Goal: Task Accomplishment & Management: Manage account settings

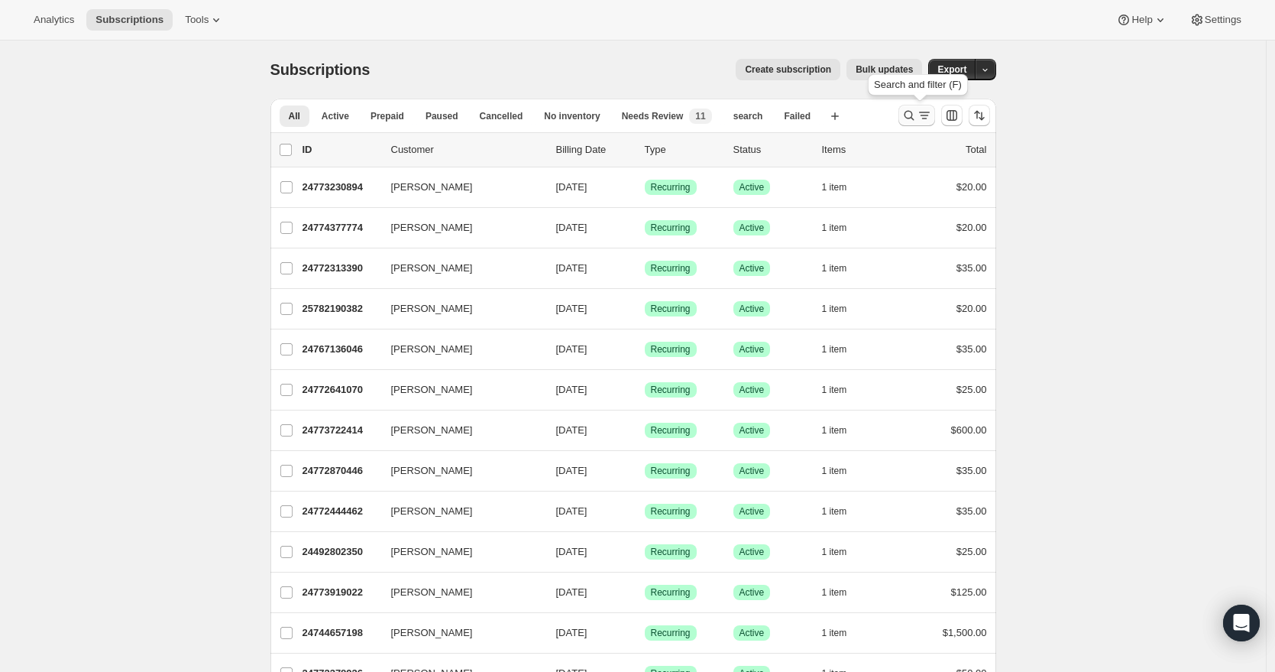
click at [914, 116] on icon "Search and filter results" at bounding box center [909, 116] width 10 height 10
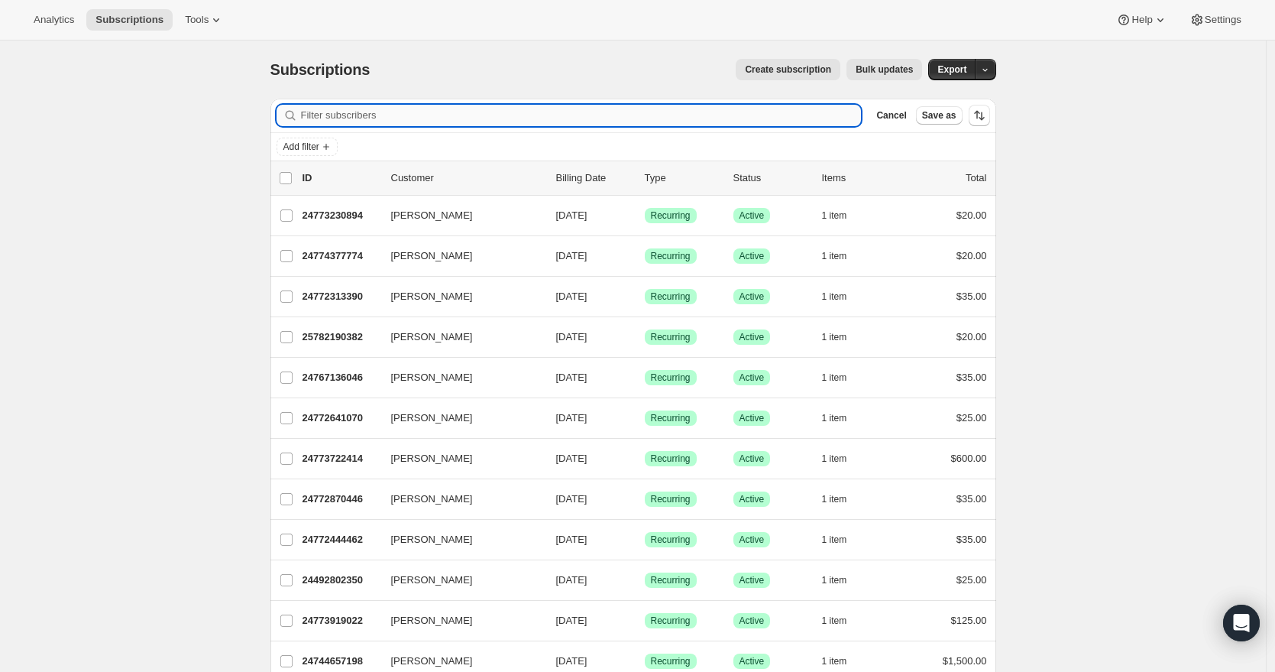
click at [523, 118] on input "Filter subscribers" at bounding box center [581, 115] width 561 height 21
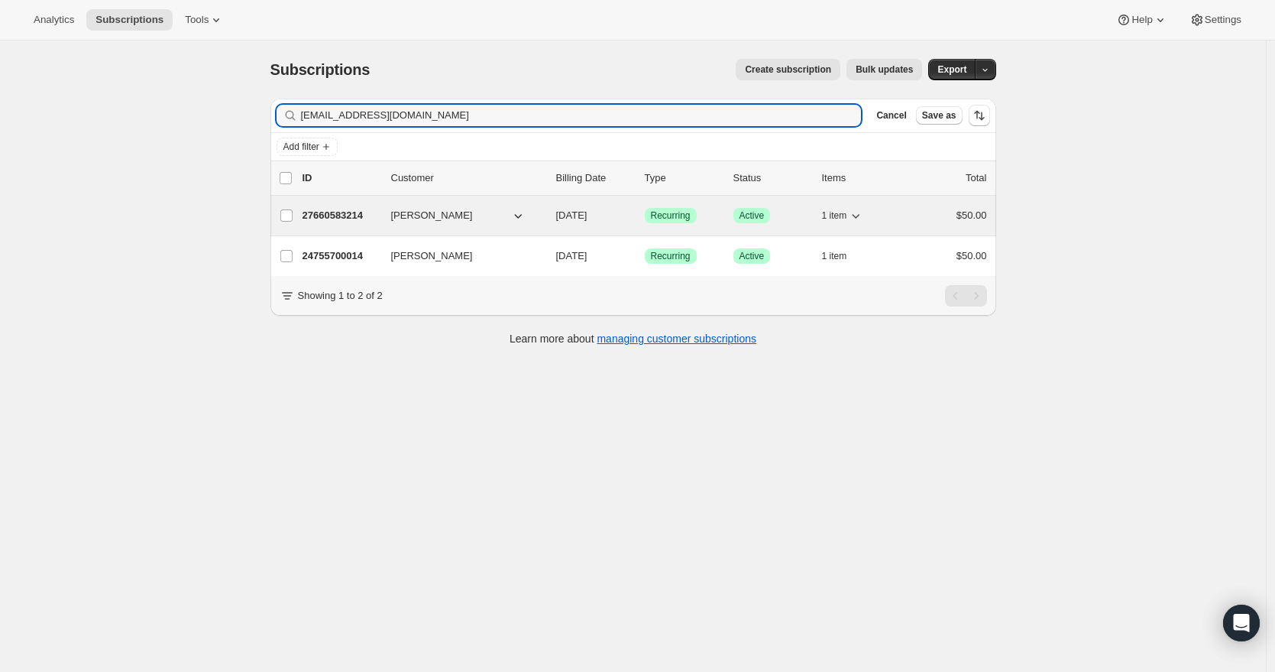
type input "blackmoncara@gmail.com"
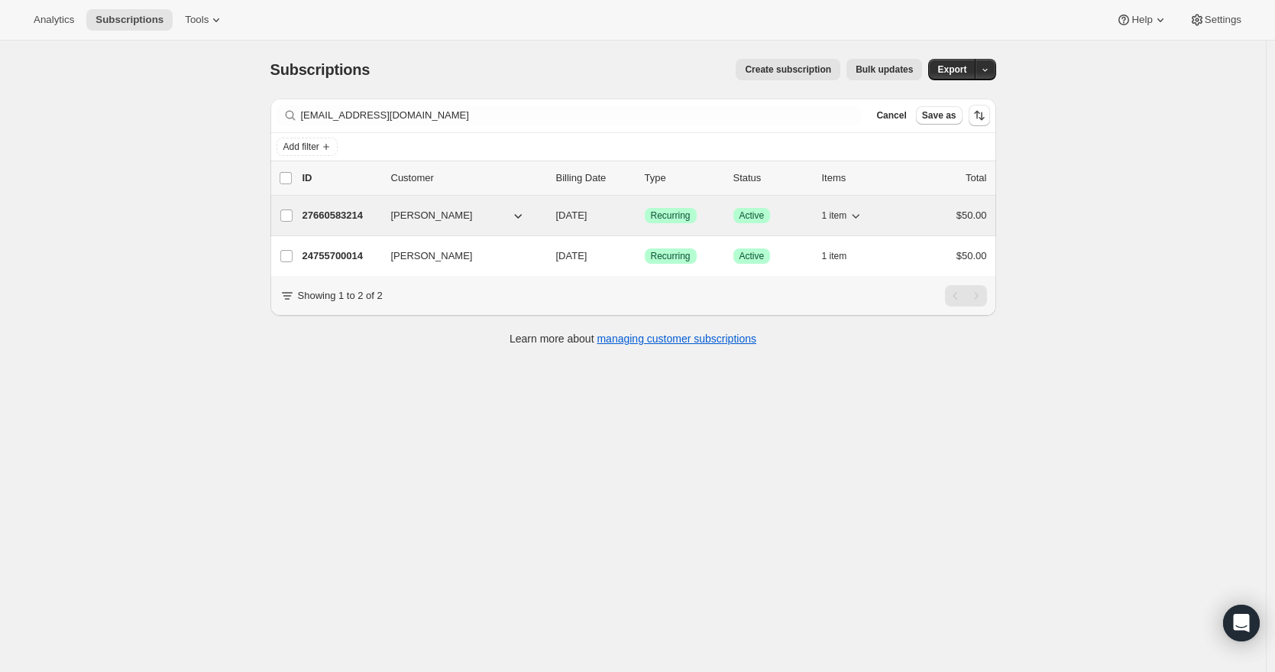
click at [361, 219] on p "27660583214" at bounding box center [341, 215] width 76 height 15
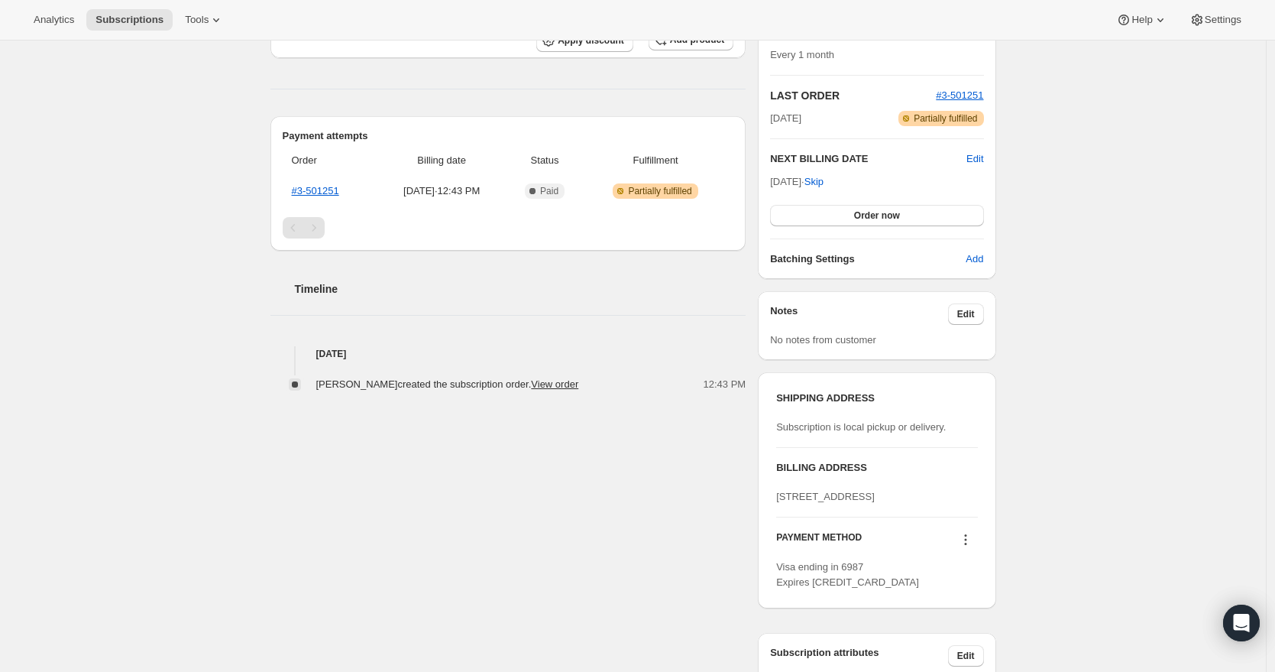
scroll to position [457, 0]
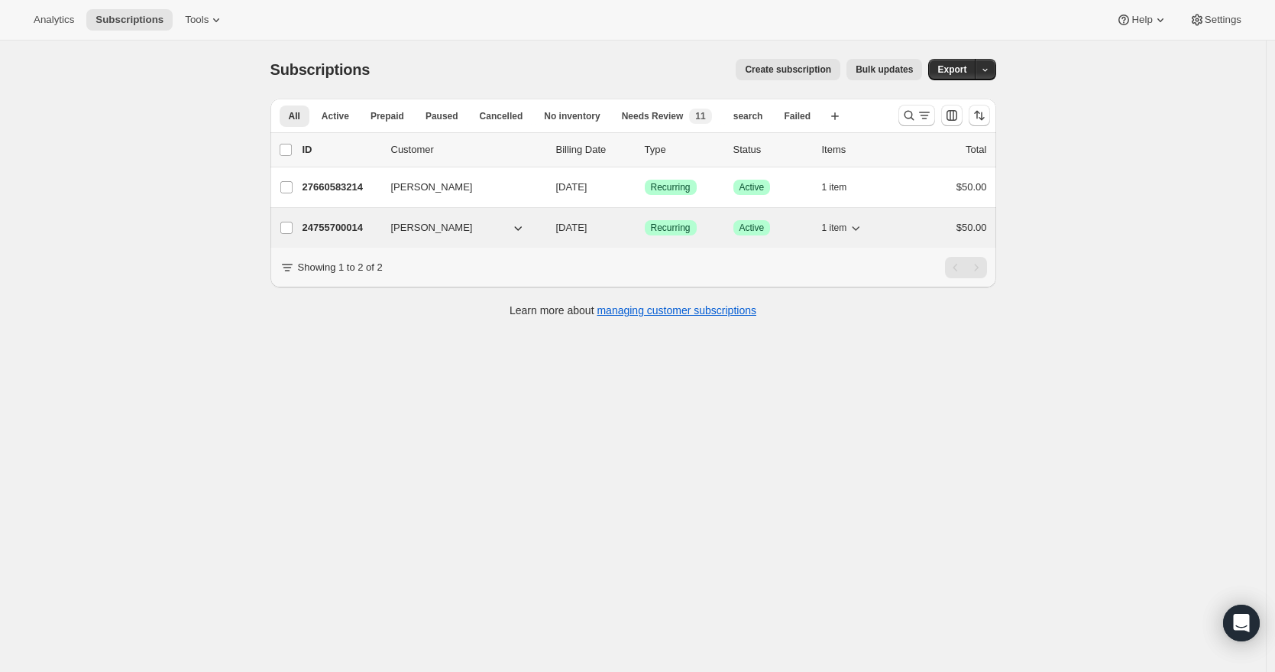
click at [347, 232] on p "24755700014" at bounding box center [341, 227] width 76 height 15
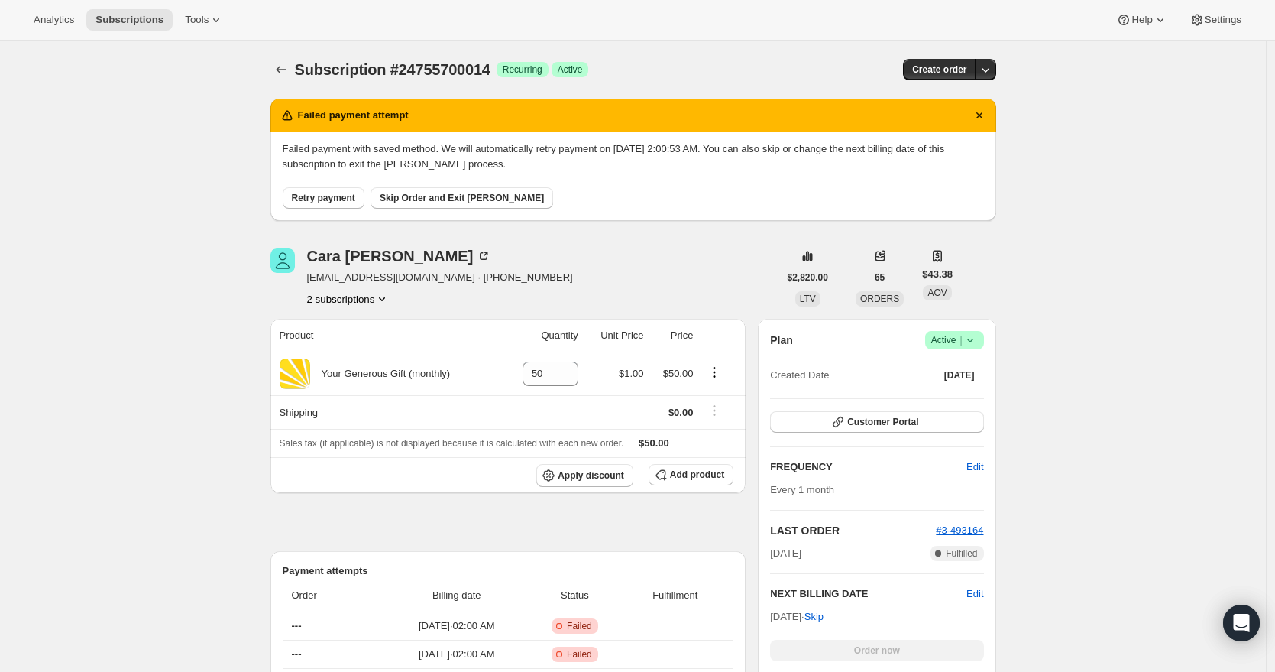
click at [976, 338] on icon at bounding box center [970, 339] width 15 height 15
click at [970, 397] on span "Cancel subscription" at bounding box center [954, 395] width 86 height 11
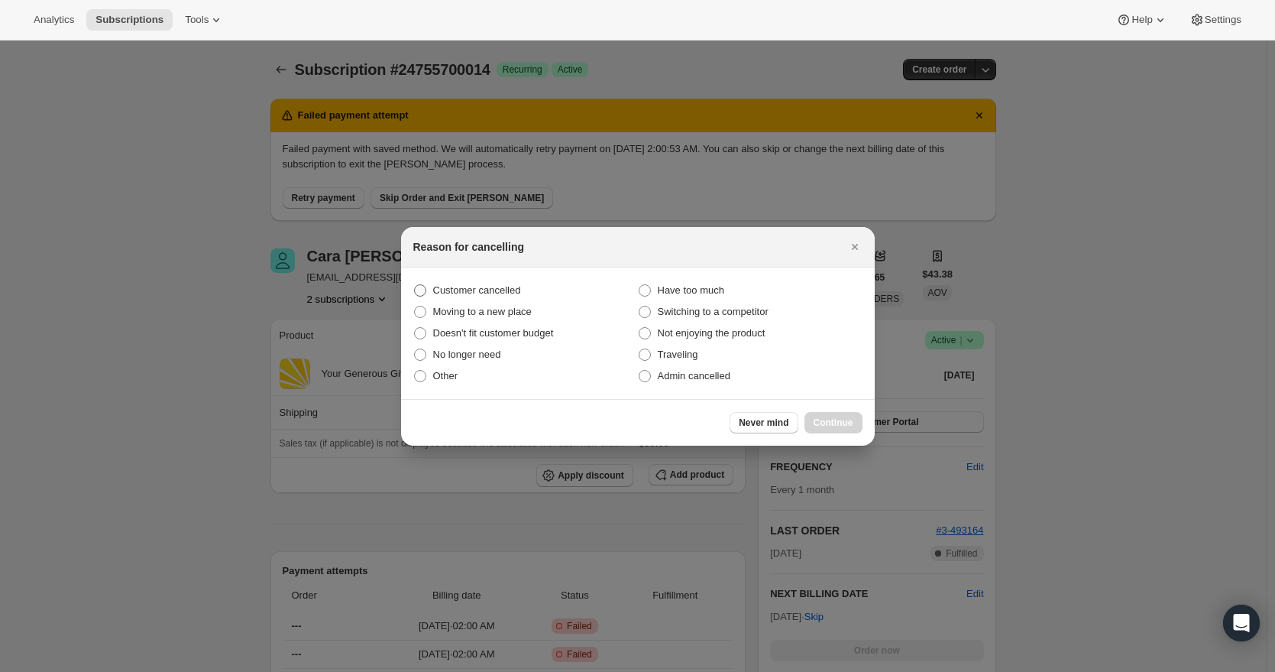
click at [496, 287] on span "Customer cancelled" at bounding box center [477, 289] width 88 height 11
click at [415, 285] on input "Customer cancelled" at bounding box center [414, 284] width 1 height 1
radio input "true"
click at [814, 420] on span "Continue" at bounding box center [834, 422] width 40 height 12
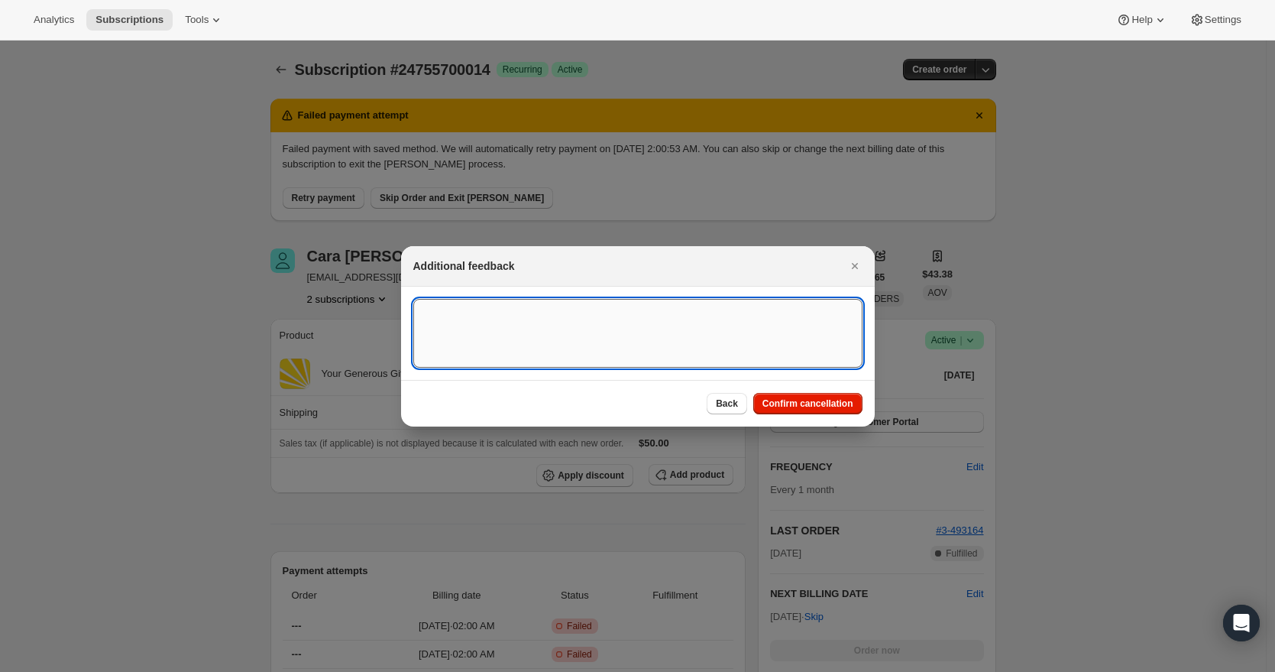
click at [611, 322] on textarea ":r2i:" at bounding box center [637, 333] width 449 height 69
click at [633, 312] on textarea "[DATE] RR - Canceled this recurring donation, CC was compromised. A new recurri…" at bounding box center [637, 333] width 449 height 69
click at [656, 312] on textarea "[DATE] RR - Canceled this recurring donation, CC was compromised. A new recurri…" at bounding box center [637, 333] width 449 height 69
drag, startPoint x: 579, startPoint y: 325, endPoint x: 426, endPoint y: 308, distance: 153.7
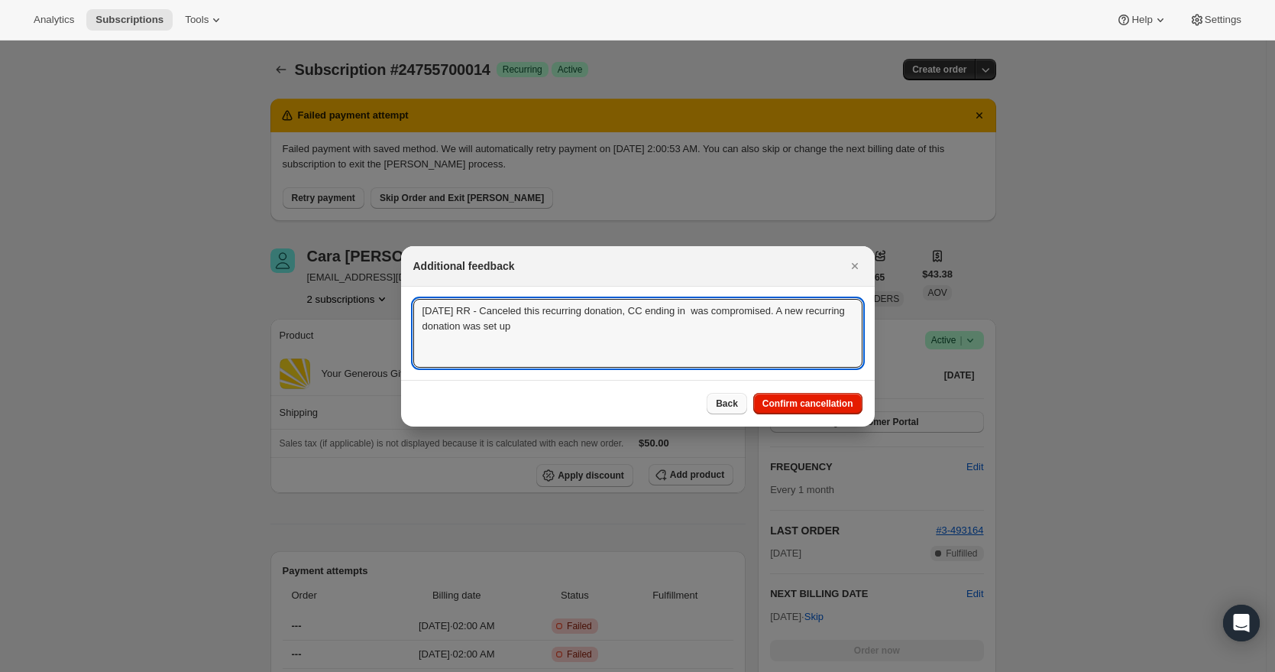
type textarea "[DATE] RR - Canceled this recurring donation, CC ending in was compromised. A n…"
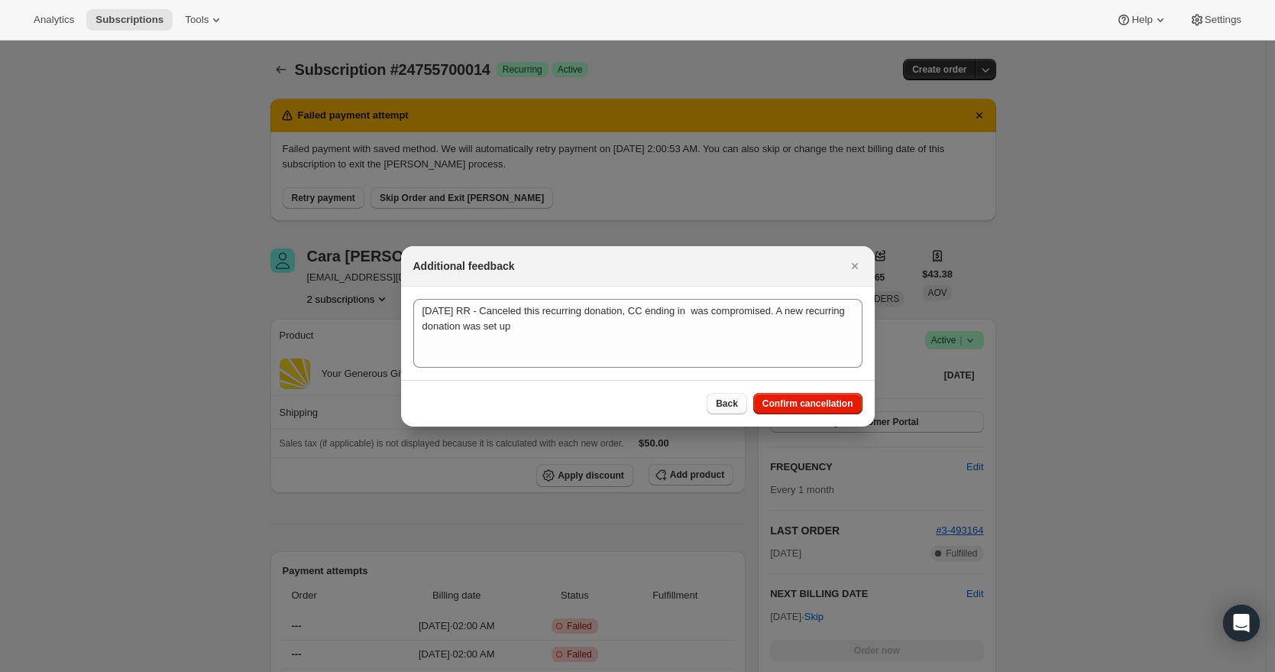
click at [728, 400] on span "Back" at bounding box center [727, 403] width 22 height 12
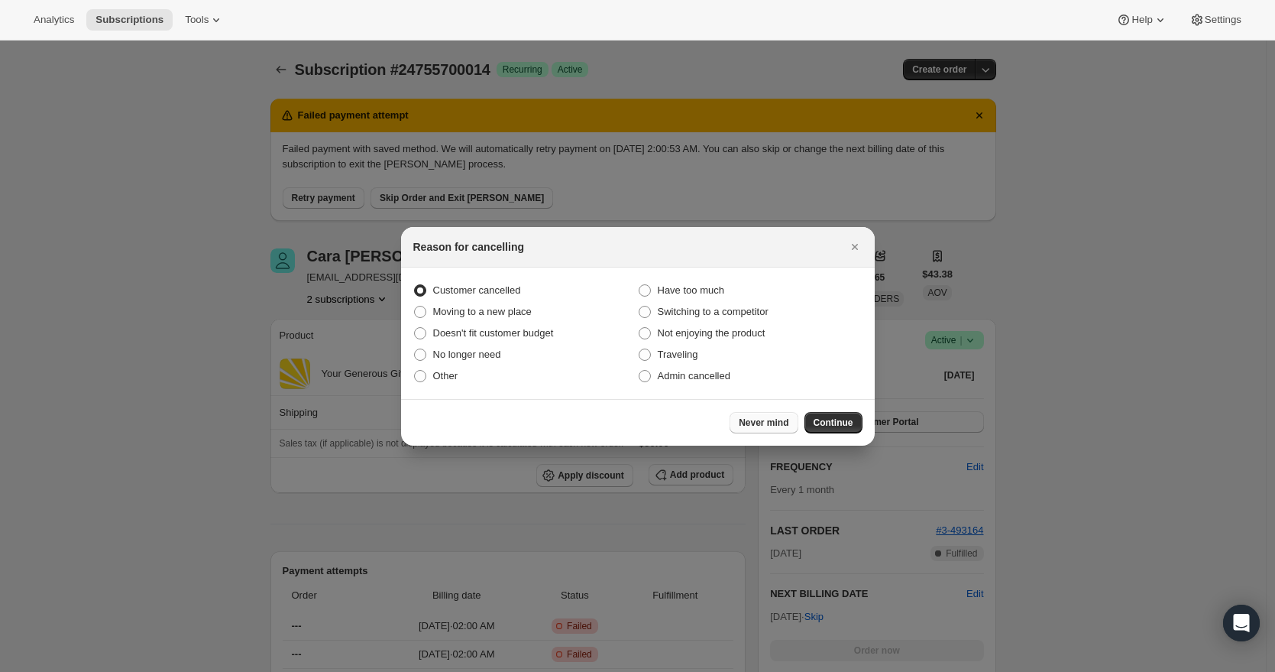
click at [769, 421] on span "Never mind" at bounding box center [764, 422] width 50 height 12
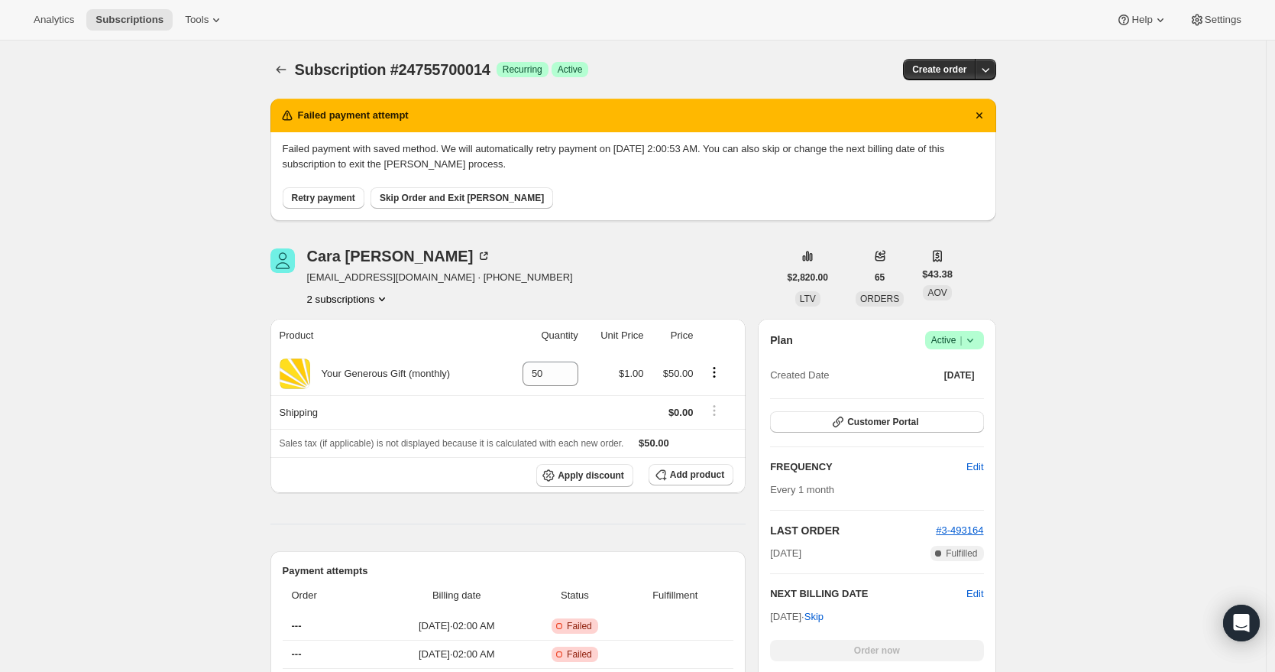
click at [978, 338] on icon at bounding box center [970, 339] width 15 height 15
click at [960, 399] on span "Cancel subscription" at bounding box center [954, 395] width 86 height 11
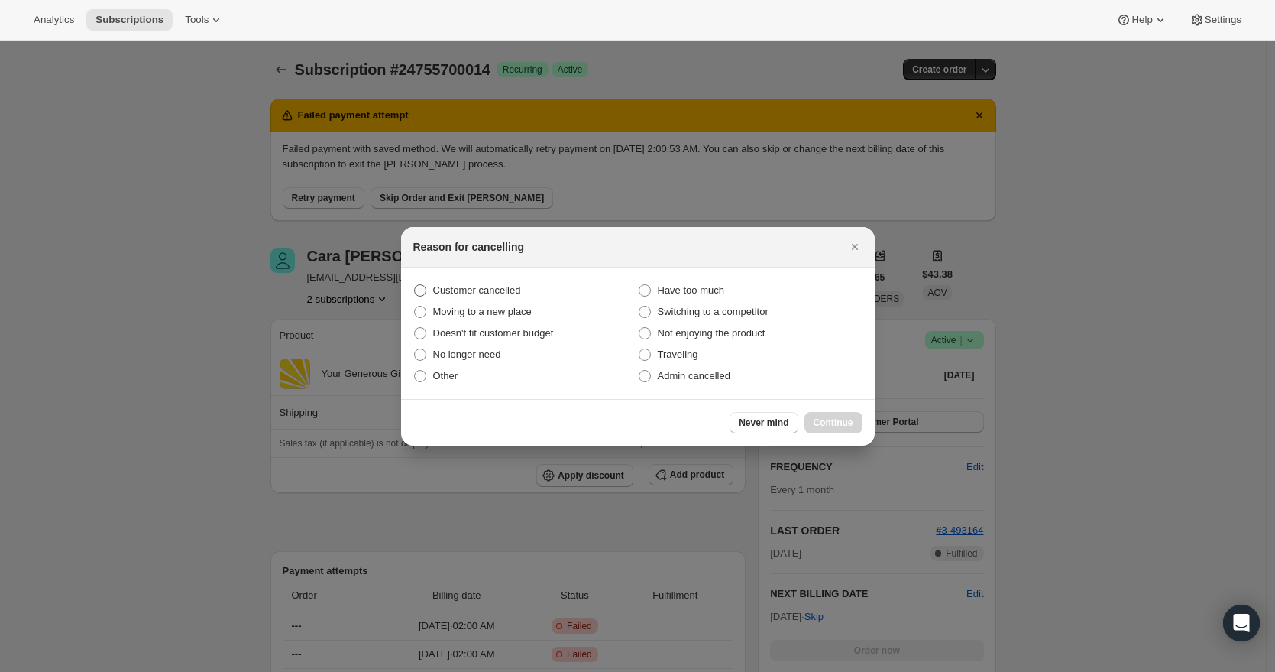
click at [507, 288] on span "Customer cancelled" at bounding box center [477, 289] width 88 height 11
click at [415, 285] on input "Customer cancelled" at bounding box center [414, 284] width 1 height 1
radio input "true"
click at [833, 422] on span "Continue" at bounding box center [834, 422] width 40 height 12
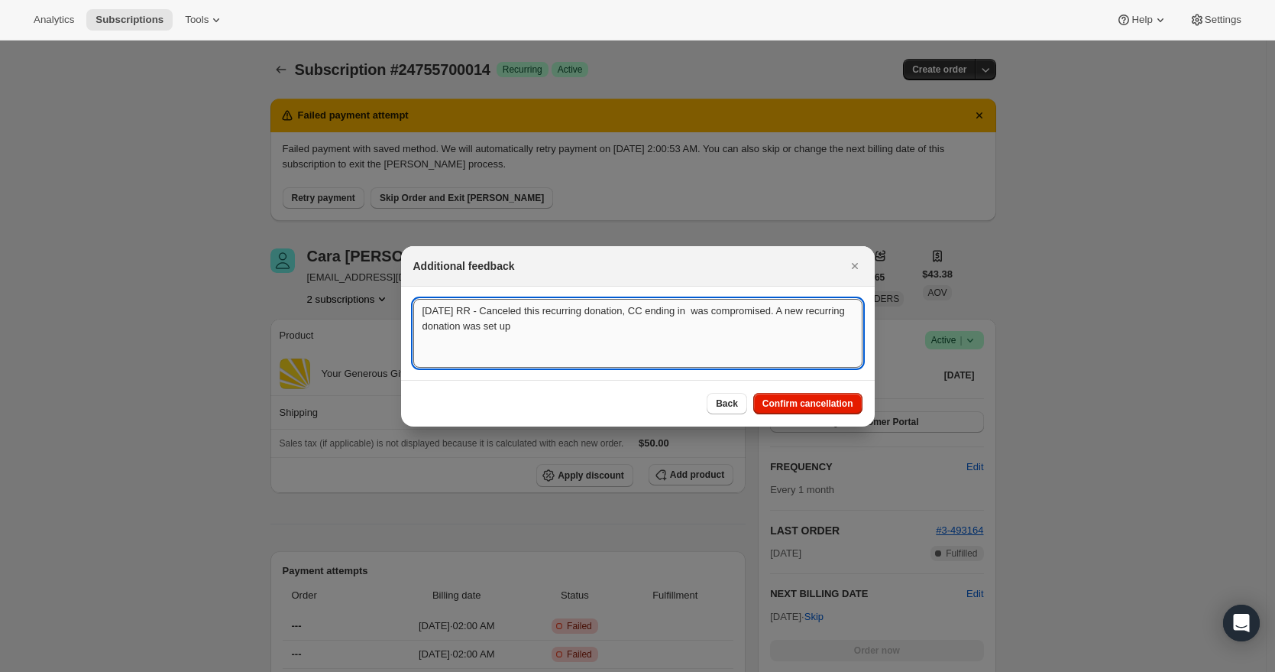
click at [701, 314] on textarea "[DATE] RR - Canceled this recurring donation, CC ending in was compromised. A n…" at bounding box center [637, 333] width 449 height 69
drag, startPoint x: 633, startPoint y: 334, endPoint x: 471, endPoint y: 336, distance: 161.2
click at [471, 336] on textarea "[DATE] RR - Canceled this recurring donation, CC ending in 8531 7/29 was compro…" at bounding box center [637, 333] width 449 height 69
drag, startPoint x: 701, startPoint y: 329, endPoint x: 416, endPoint y: 312, distance: 285.5
click at [416, 312] on textarea "[DATE] RR - Canceled this recurring donation, CC ending in 8531 7/29 was compro…" at bounding box center [637, 333] width 449 height 69
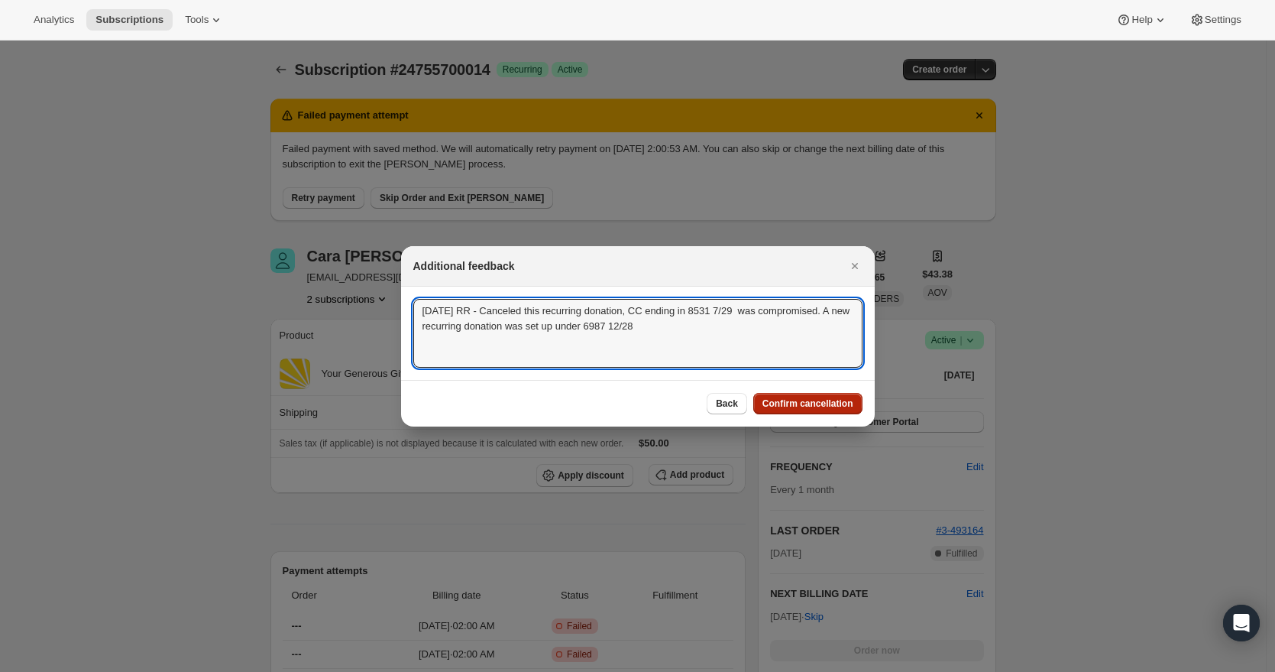
type textarea "[DATE] RR - Canceled this recurring donation, CC ending in 8531 7/29 was compro…"
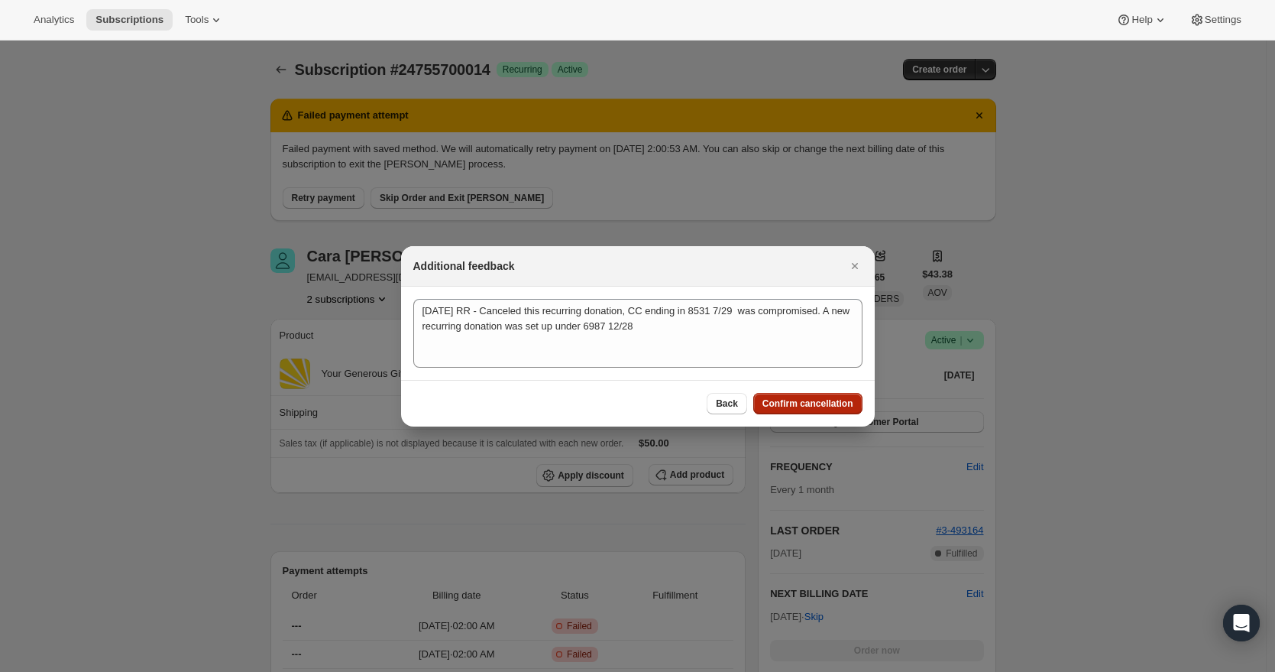
click at [821, 408] on span "Confirm cancellation" at bounding box center [807, 403] width 91 height 12
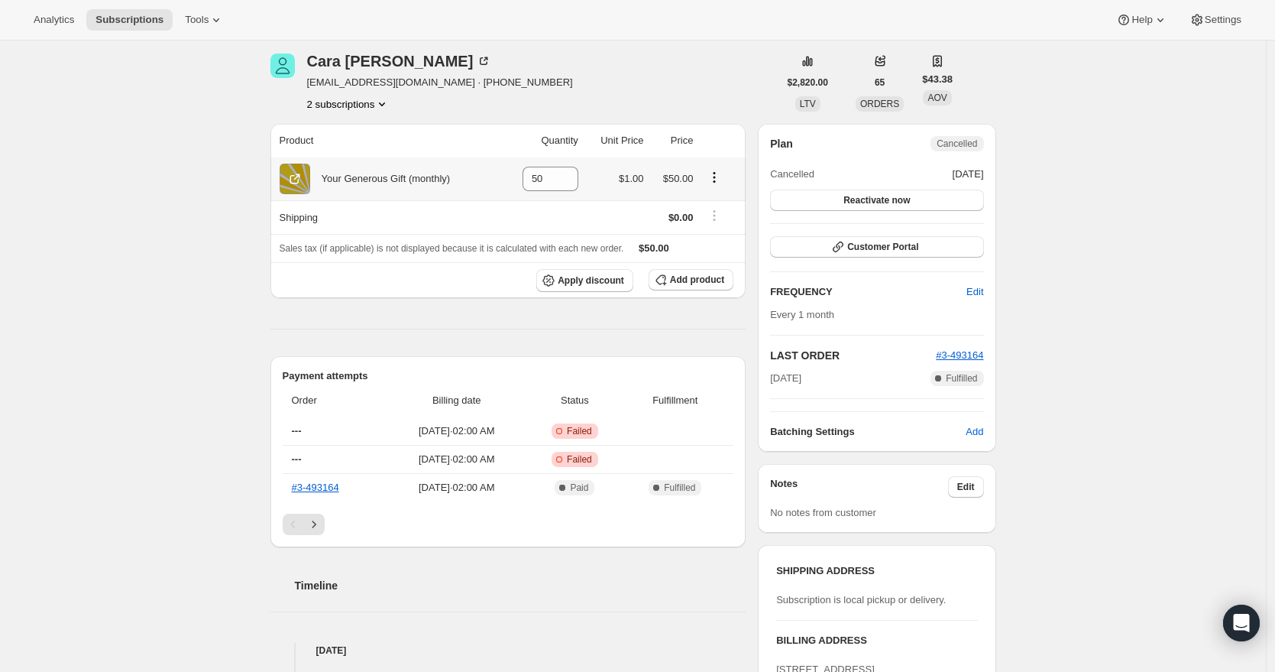
scroll to position [406, 0]
